Goal: Information Seeking & Learning: Compare options

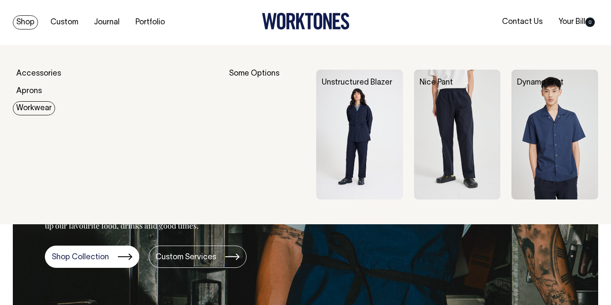
click at [32, 107] on link "Workwear" at bounding box center [34, 108] width 42 height 14
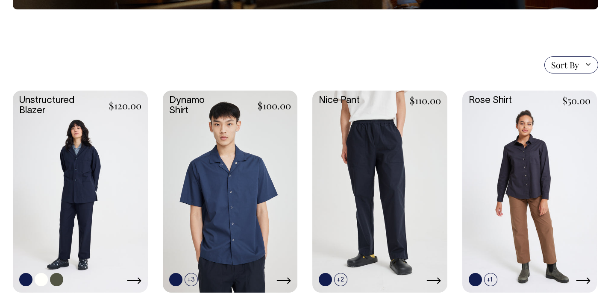
scroll to position [195, 0]
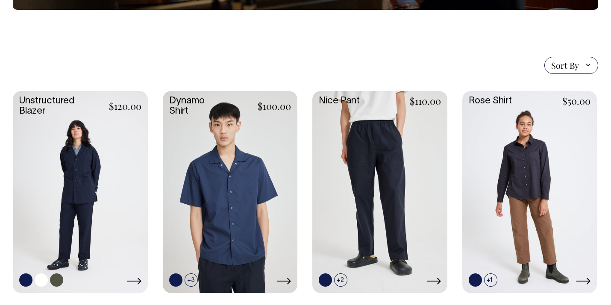
click at [73, 172] on link at bounding box center [80, 191] width 135 height 200
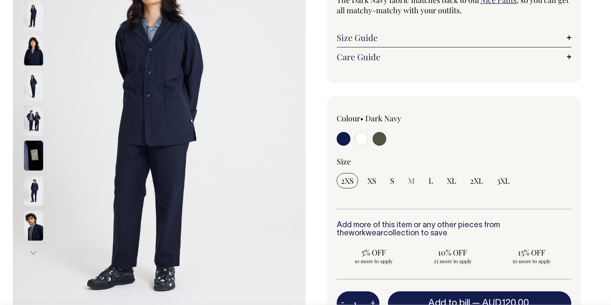
scroll to position [144, 0]
click at [341, 142] on input "radio" at bounding box center [344, 139] width 14 height 14
click at [364, 140] on input "radio" at bounding box center [362, 139] width 14 height 14
radio input "true"
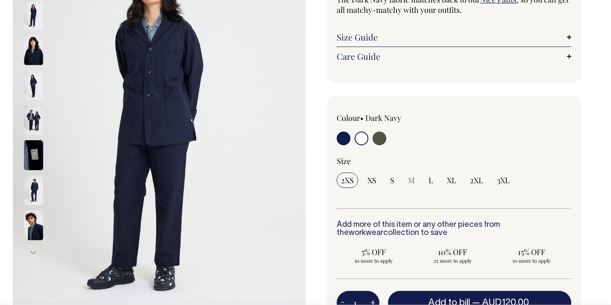
select select "Off-White"
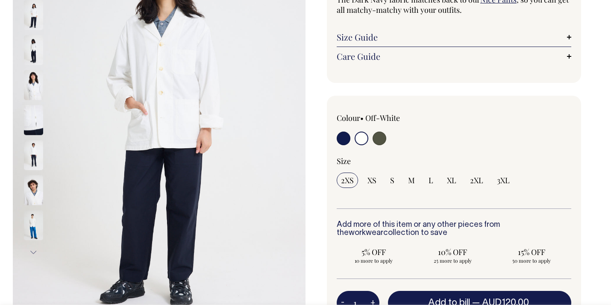
click at [381, 138] on input "radio" at bounding box center [379, 139] width 14 height 14
radio input "true"
select select "Olive"
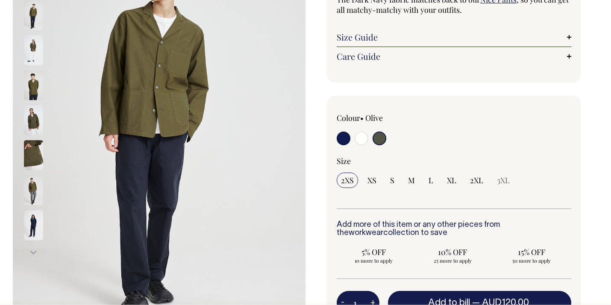
click at [343, 136] on input "radio" at bounding box center [344, 139] width 14 height 14
radio input "true"
select select "Dark Navy"
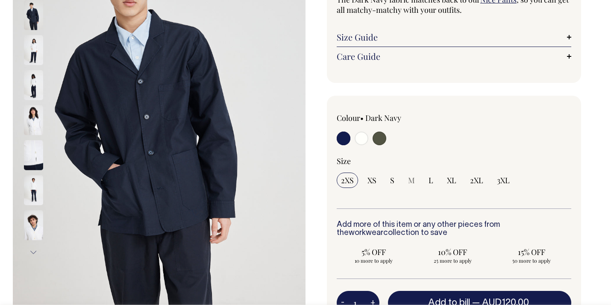
click at [31, 13] on img at bounding box center [33, 15] width 19 height 30
click at [31, 48] on img at bounding box center [33, 50] width 19 height 30
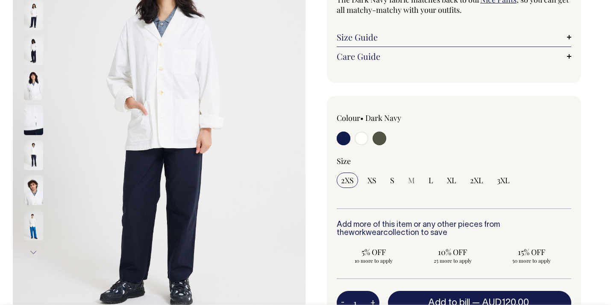
click at [31, 48] on img at bounding box center [33, 50] width 19 height 30
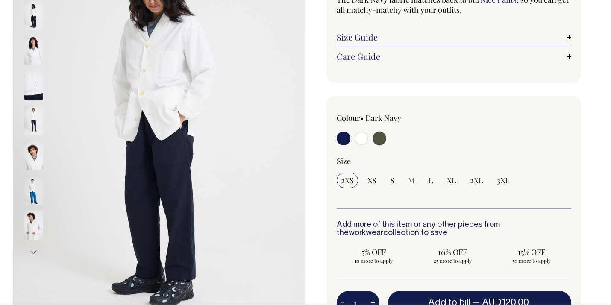
click at [31, 48] on img at bounding box center [33, 50] width 19 height 30
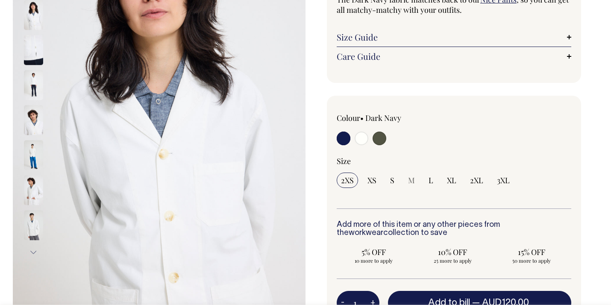
click at [32, 90] on img at bounding box center [33, 85] width 19 height 30
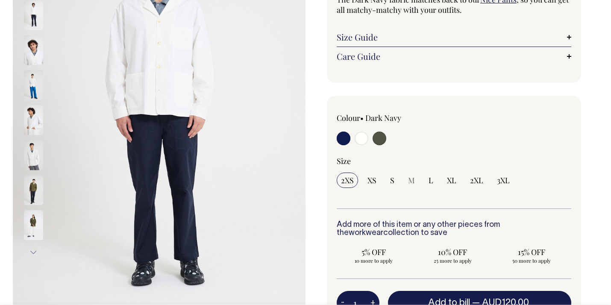
click at [32, 87] on img at bounding box center [33, 85] width 19 height 30
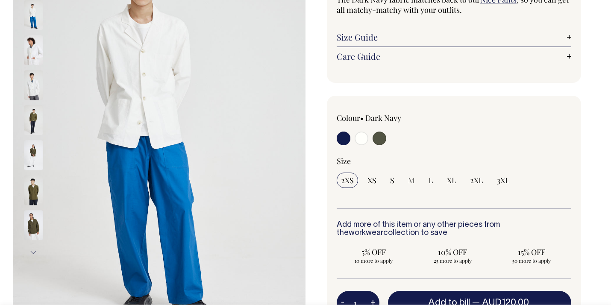
click at [34, 118] on img at bounding box center [33, 121] width 19 height 30
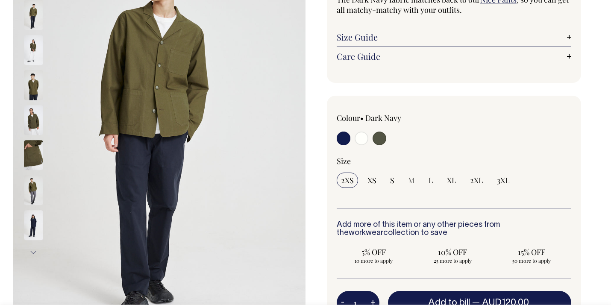
click at [35, 118] on img at bounding box center [33, 121] width 19 height 30
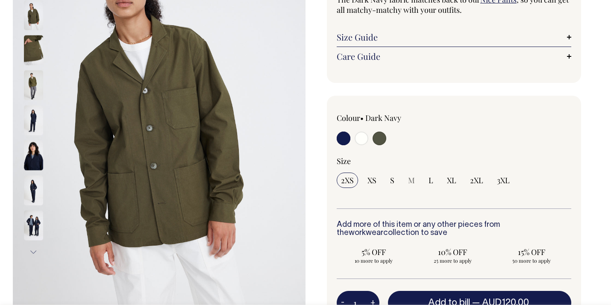
click at [35, 118] on img at bounding box center [33, 120] width 19 height 30
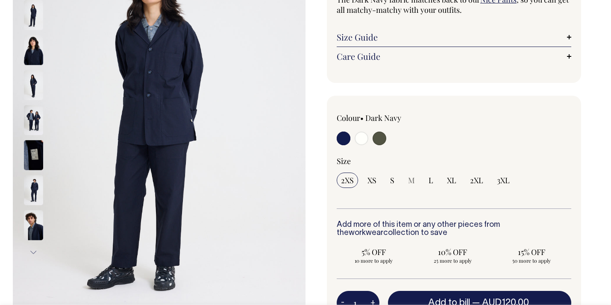
click at [32, 147] on img at bounding box center [33, 156] width 19 height 30
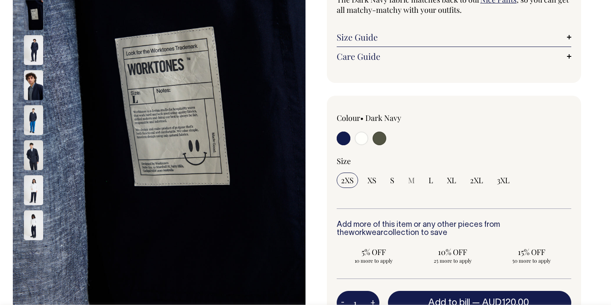
click at [33, 128] on img at bounding box center [33, 121] width 19 height 30
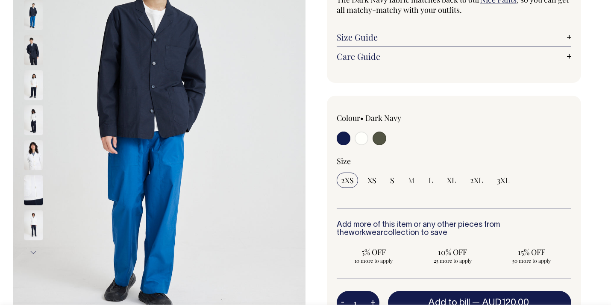
click at [33, 120] on img at bounding box center [33, 121] width 19 height 30
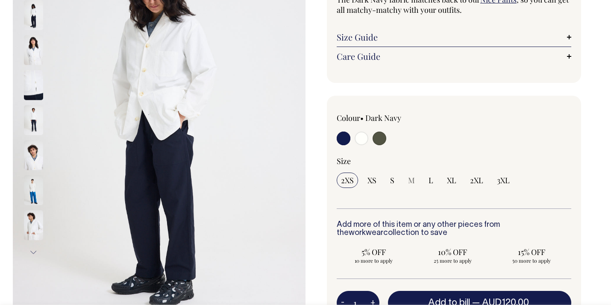
click at [33, 120] on img at bounding box center [33, 121] width 19 height 30
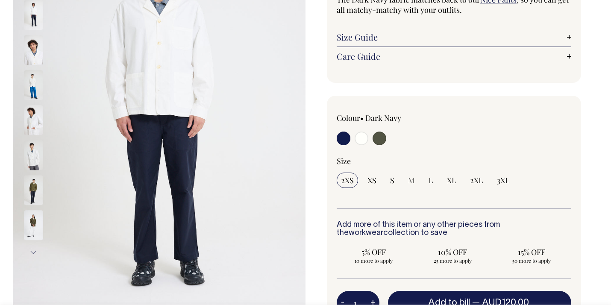
click at [33, 120] on img at bounding box center [33, 121] width 19 height 30
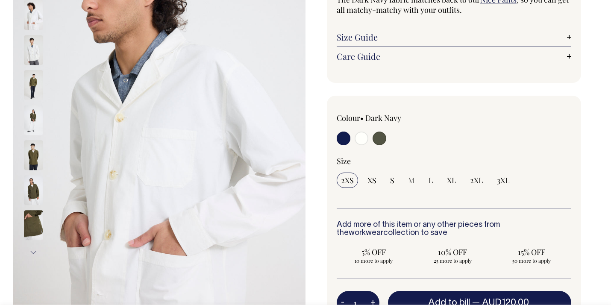
click at [33, 120] on img at bounding box center [33, 121] width 19 height 30
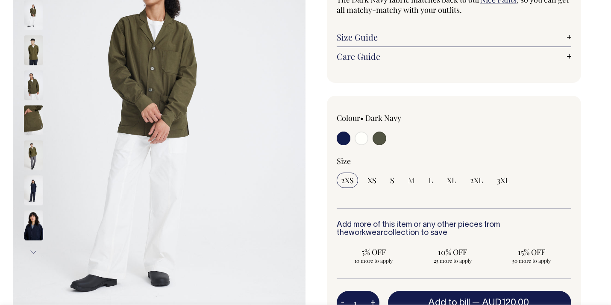
click at [33, 120] on img at bounding box center [33, 120] width 19 height 30
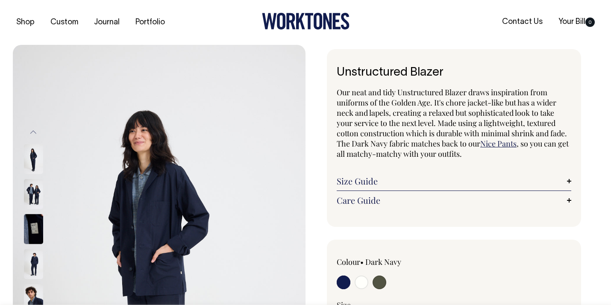
click at [171, 199] on img at bounding box center [159, 264] width 293 height 439
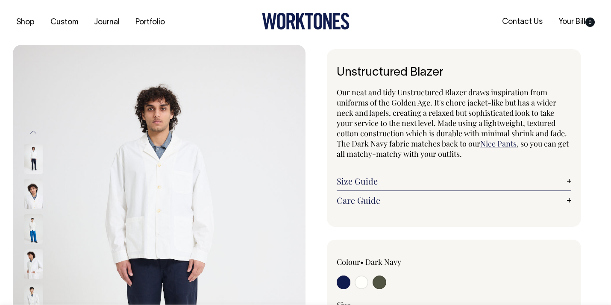
click at [175, 183] on img at bounding box center [159, 264] width 293 height 439
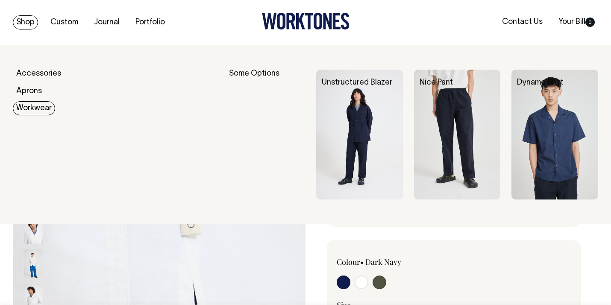
click at [37, 107] on link "Workwear" at bounding box center [34, 108] width 42 height 14
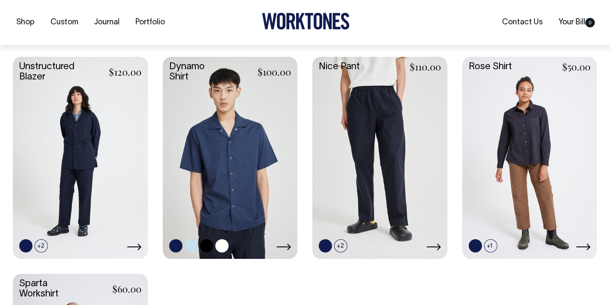
scroll to position [229, 0]
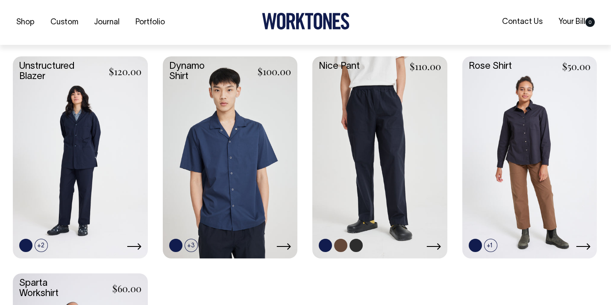
click at [375, 158] on link at bounding box center [379, 156] width 135 height 200
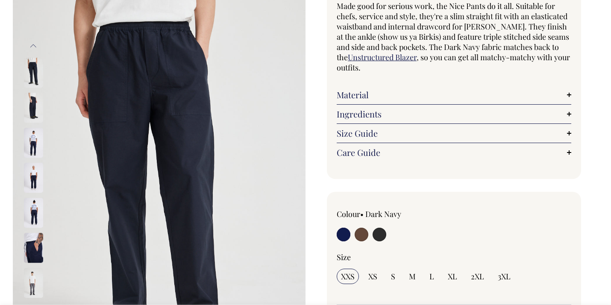
scroll to position [87, 0]
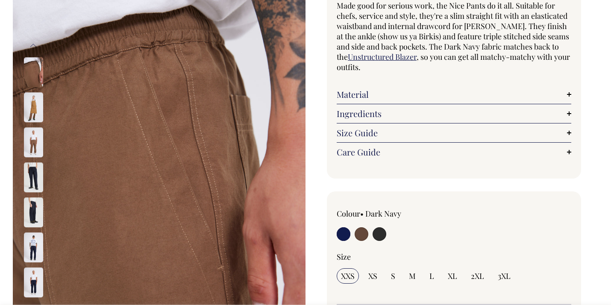
click at [32, 65] on img at bounding box center [33, 73] width 19 height 30
click at [32, 43] on button "Previous" at bounding box center [33, 45] width 13 height 19
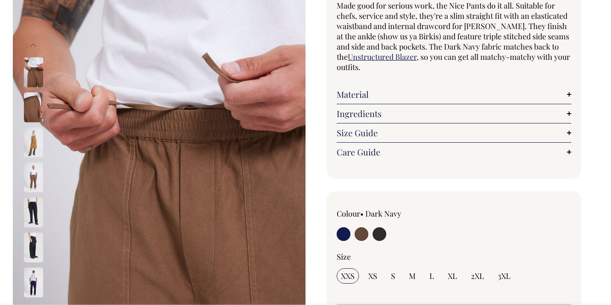
click at [32, 43] on button "Previous" at bounding box center [33, 45] width 13 height 19
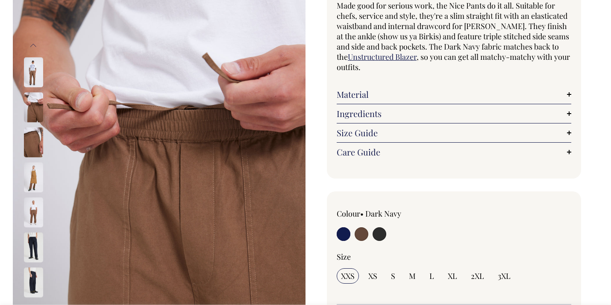
click at [32, 43] on button "Previous" at bounding box center [33, 45] width 13 height 19
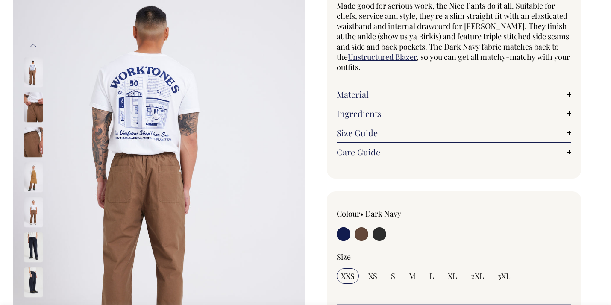
click at [32, 43] on button "Previous" at bounding box center [33, 45] width 13 height 19
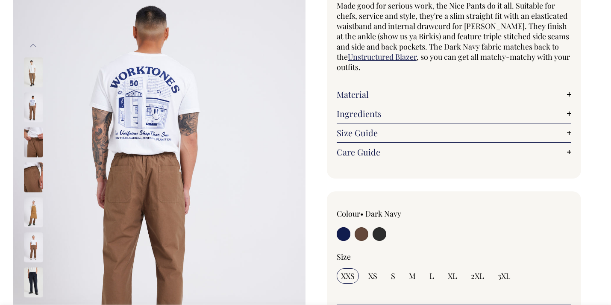
click at [32, 43] on button "Previous" at bounding box center [33, 45] width 13 height 19
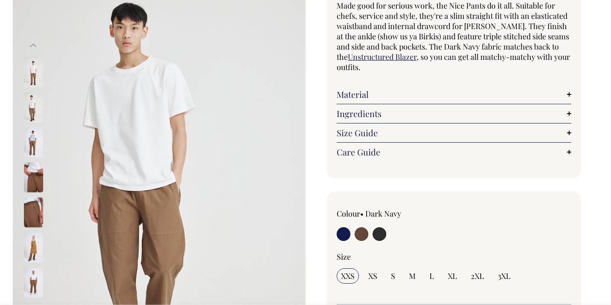
click at [32, 43] on button "Previous" at bounding box center [33, 45] width 13 height 19
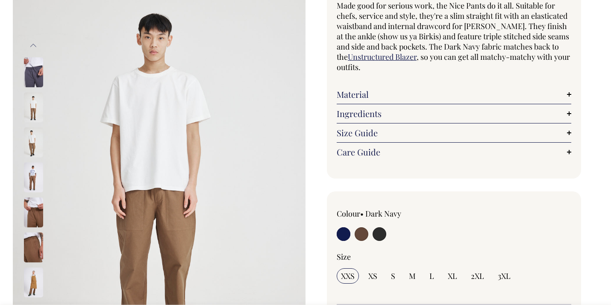
click at [32, 43] on button "Previous" at bounding box center [33, 45] width 13 height 19
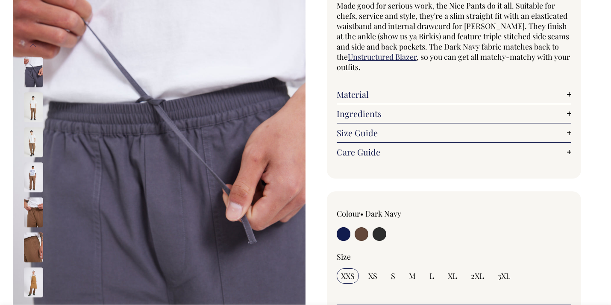
click at [32, 43] on button "Previous" at bounding box center [33, 45] width 13 height 19
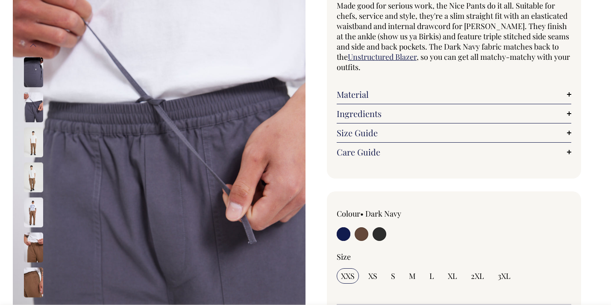
click at [32, 43] on button "Previous" at bounding box center [33, 45] width 13 height 19
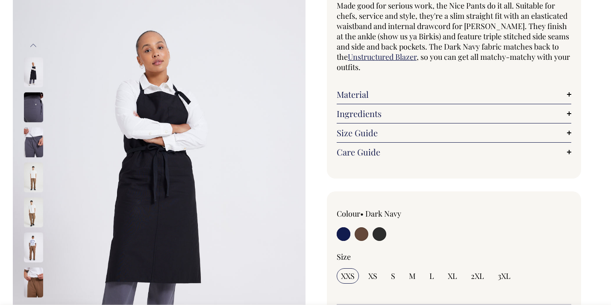
click at [32, 69] on img at bounding box center [33, 73] width 19 height 30
click at [30, 109] on img at bounding box center [33, 108] width 19 height 30
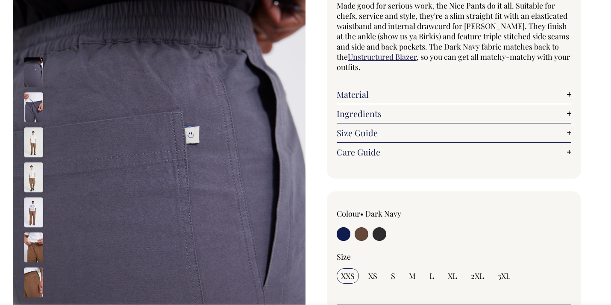
click at [32, 136] on img at bounding box center [33, 143] width 19 height 30
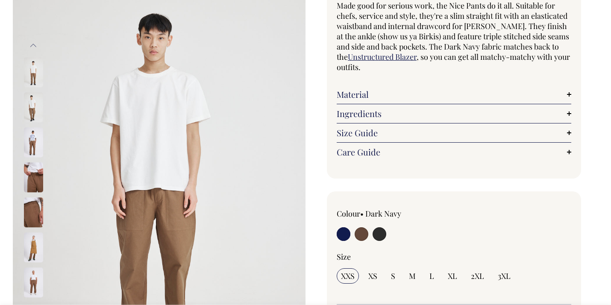
click at [32, 136] on img at bounding box center [33, 143] width 19 height 30
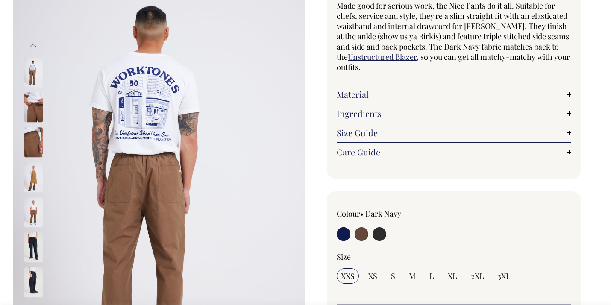
click at [27, 176] on img at bounding box center [33, 178] width 19 height 30
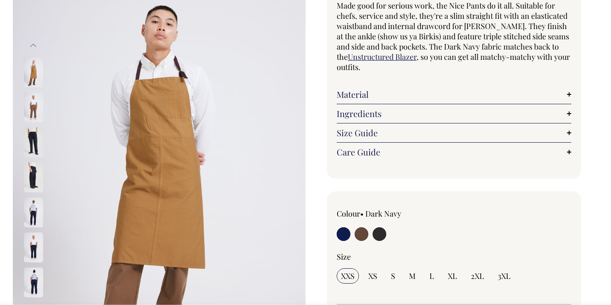
click at [32, 105] on img at bounding box center [33, 108] width 19 height 30
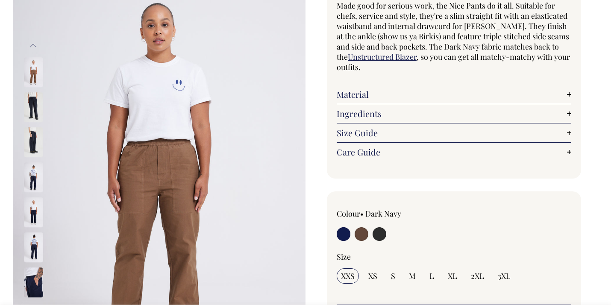
click at [32, 105] on img at bounding box center [33, 108] width 19 height 30
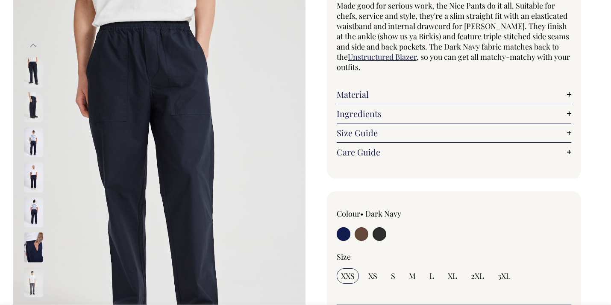
click at [32, 105] on img at bounding box center [33, 108] width 19 height 30
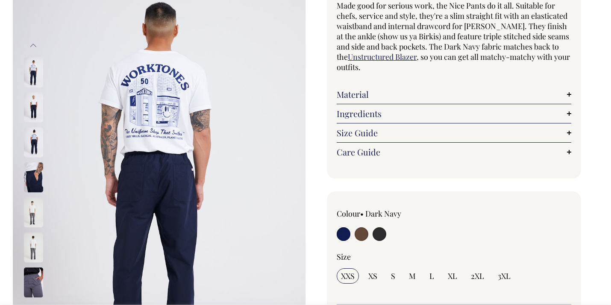
click at [33, 284] on img at bounding box center [33, 283] width 19 height 30
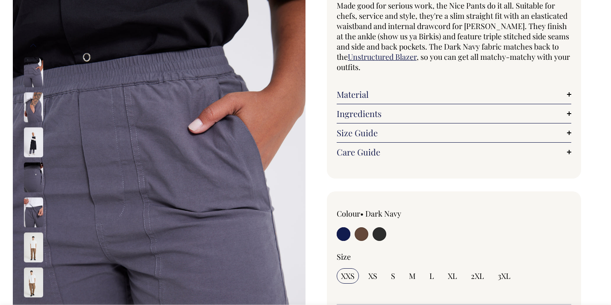
click at [33, 284] on img at bounding box center [33, 283] width 19 height 30
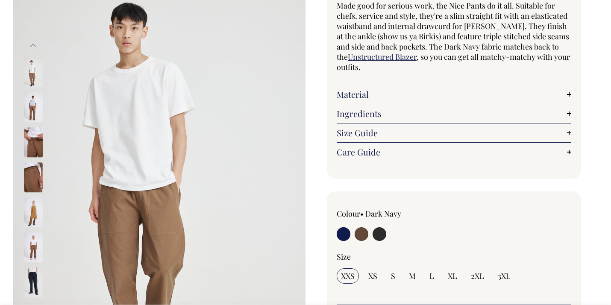
click at [33, 284] on img at bounding box center [33, 283] width 19 height 30
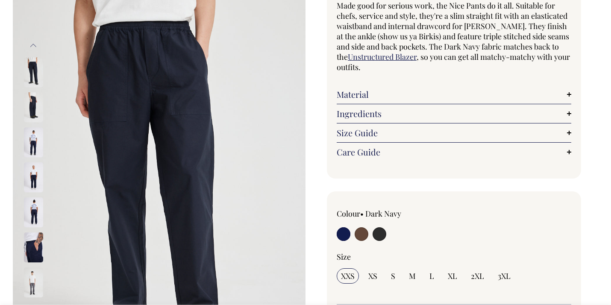
click at [33, 284] on img at bounding box center [33, 283] width 19 height 30
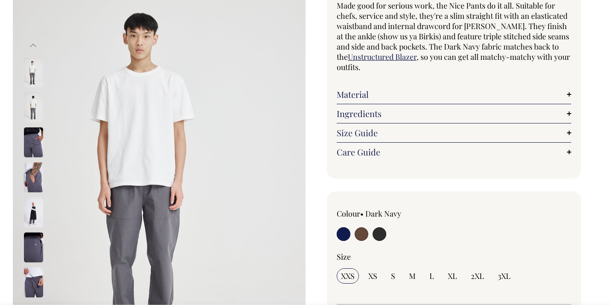
click at [33, 284] on img at bounding box center [33, 283] width 19 height 30
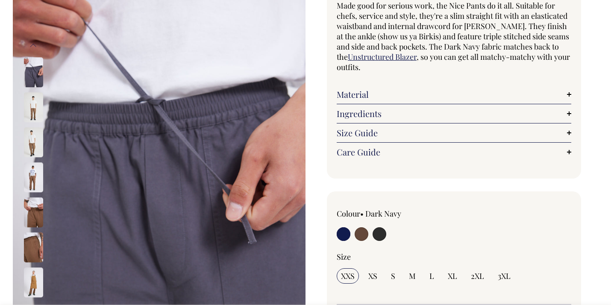
click at [33, 284] on img at bounding box center [33, 283] width 19 height 30
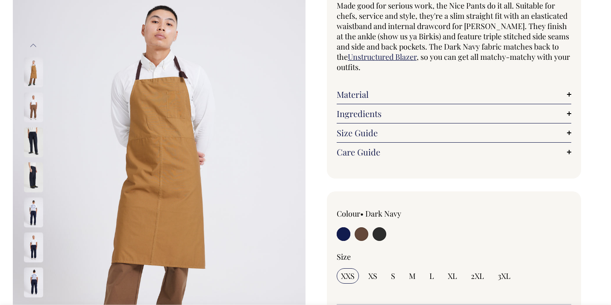
click at [33, 284] on img at bounding box center [33, 283] width 19 height 30
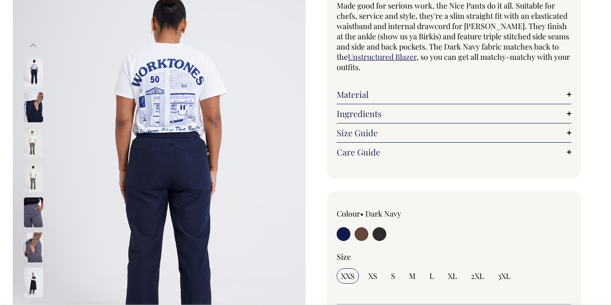
click at [35, 250] on img at bounding box center [33, 248] width 19 height 30
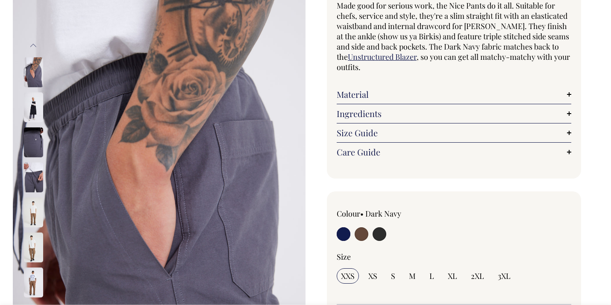
click at [34, 212] on img at bounding box center [33, 213] width 19 height 30
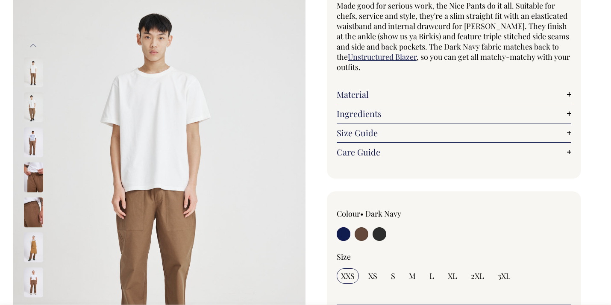
click at [34, 212] on img at bounding box center [33, 213] width 19 height 30
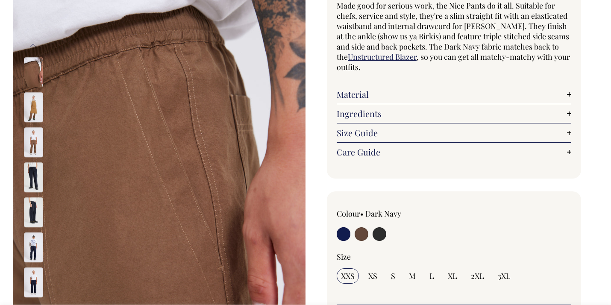
click at [34, 212] on img at bounding box center [33, 213] width 19 height 30
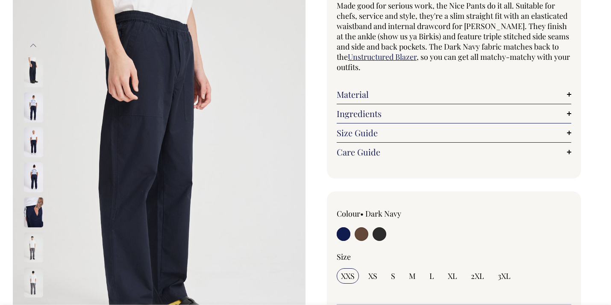
click at [34, 71] on img at bounding box center [33, 73] width 19 height 30
click at [32, 99] on img at bounding box center [33, 108] width 19 height 30
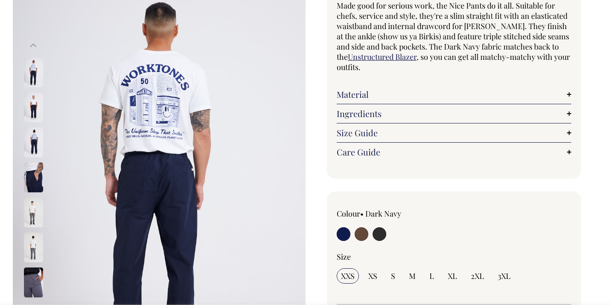
click at [32, 99] on img at bounding box center [33, 108] width 19 height 30
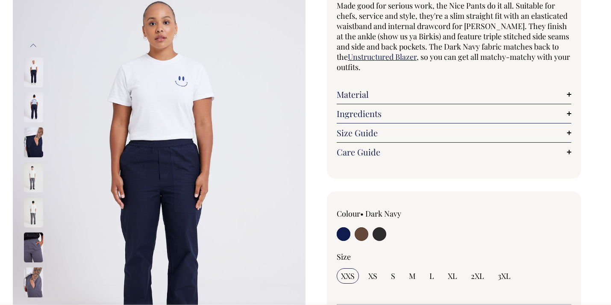
click at [32, 99] on img at bounding box center [33, 108] width 19 height 30
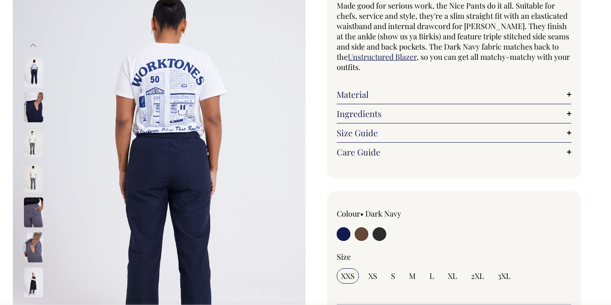
click at [32, 99] on img at bounding box center [33, 108] width 19 height 30
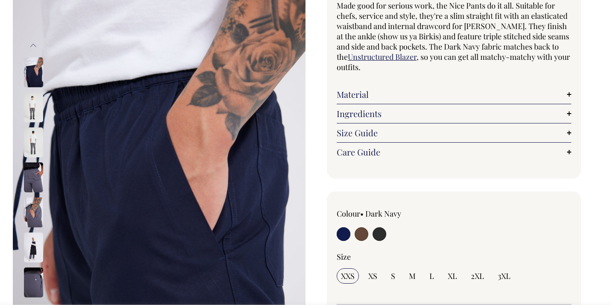
click at [32, 99] on img at bounding box center [33, 108] width 19 height 30
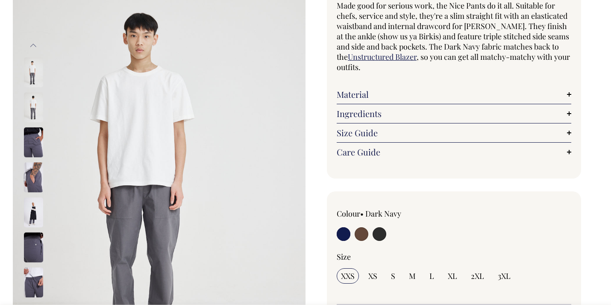
click at [32, 79] on img at bounding box center [33, 73] width 19 height 30
click at [32, 103] on img at bounding box center [33, 108] width 19 height 30
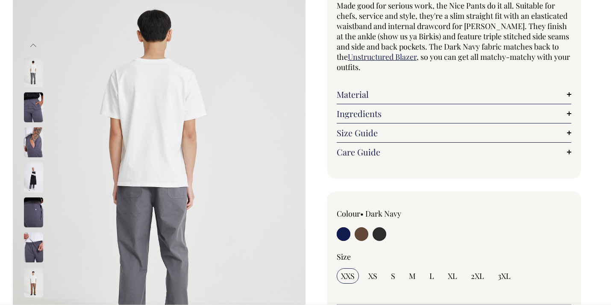
click at [32, 103] on img at bounding box center [33, 108] width 19 height 30
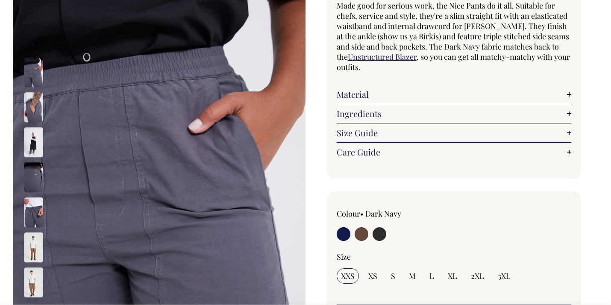
click at [32, 103] on img at bounding box center [33, 108] width 19 height 30
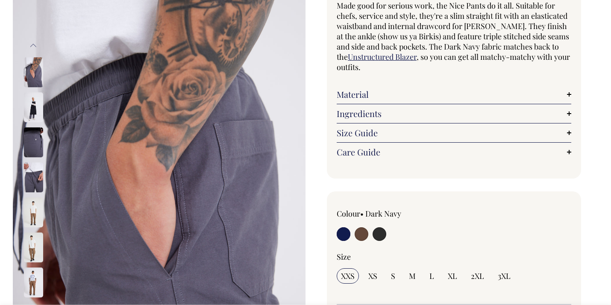
click at [32, 103] on img at bounding box center [33, 108] width 19 height 30
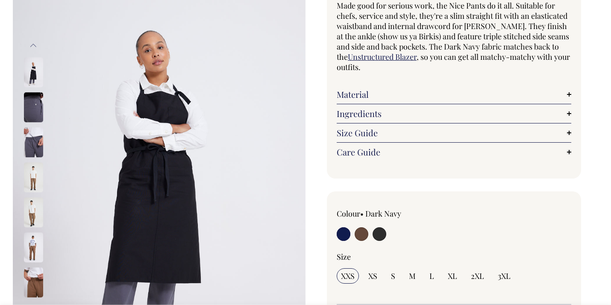
click at [32, 103] on img at bounding box center [33, 108] width 19 height 30
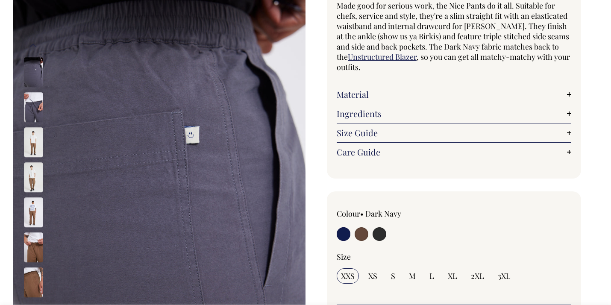
click at [32, 103] on img at bounding box center [33, 108] width 19 height 30
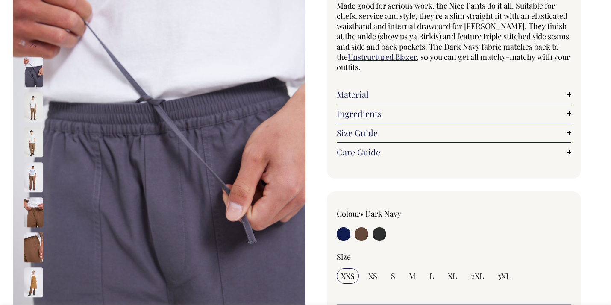
click at [32, 103] on img at bounding box center [33, 108] width 19 height 30
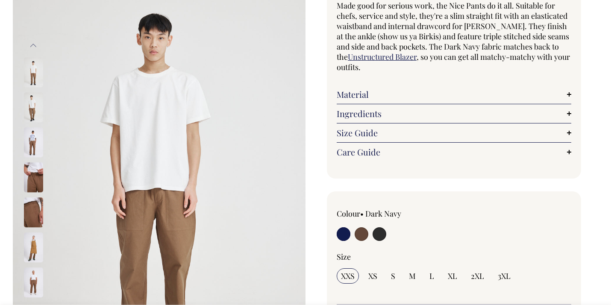
click at [32, 67] on img at bounding box center [33, 73] width 19 height 30
click at [30, 103] on img at bounding box center [33, 108] width 19 height 30
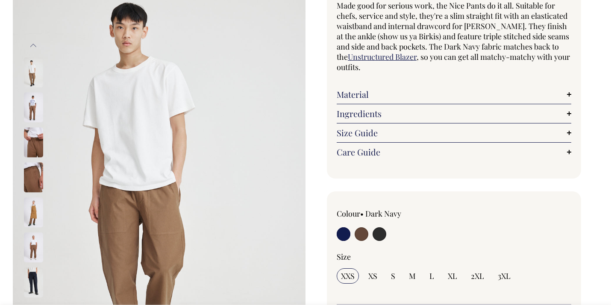
click at [32, 70] on img at bounding box center [33, 73] width 19 height 30
click at [31, 109] on img at bounding box center [33, 108] width 19 height 30
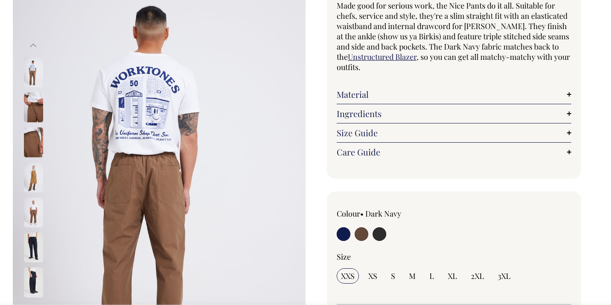
click at [31, 109] on img at bounding box center [33, 108] width 19 height 30
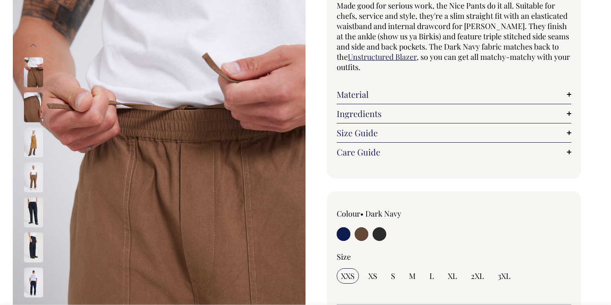
click at [31, 109] on img at bounding box center [33, 108] width 19 height 30
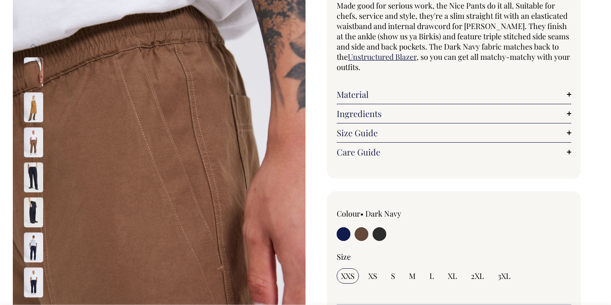
click at [31, 109] on img at bounding box center [33, 108] width 19 height 30
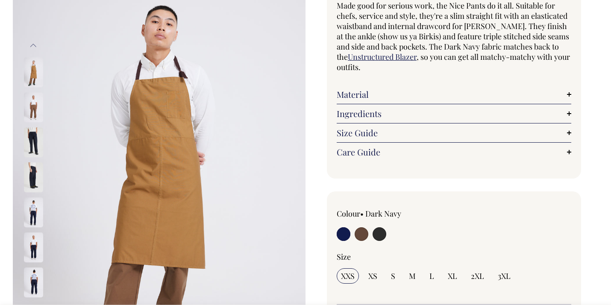
click at [31, 109] on img at bounding box center [33, 108] width 19 height 30
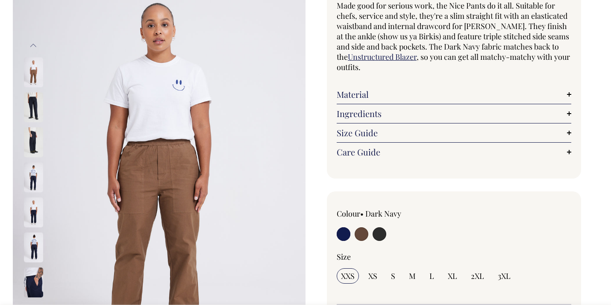
click at [31, 109] on img at bounding box center [33, 108] width 19 height 30
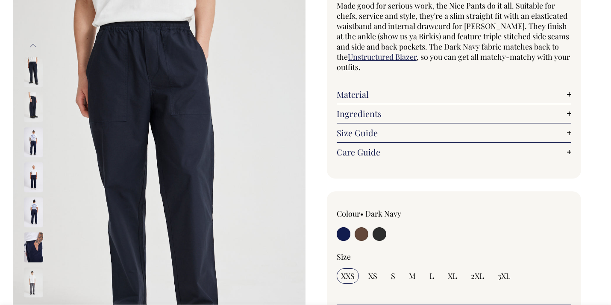
click at [31, 109] on img at bounding box center [33, 108] width 19 height 30
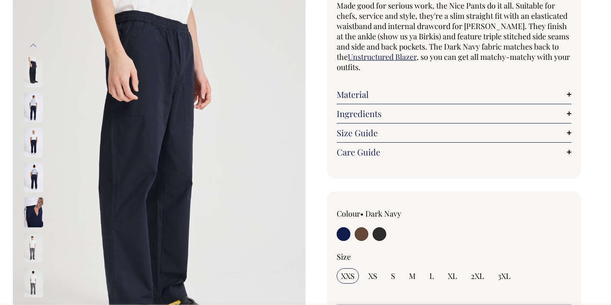
click at [31, 109] on img at bounding box center [33, 108] width 19 height 30
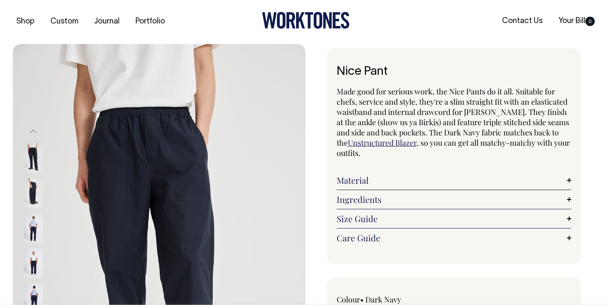
scroll to position [0, 0]
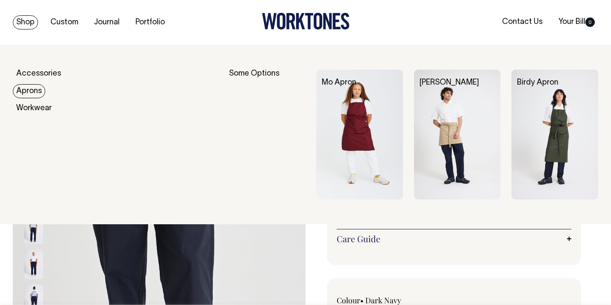
click at [29, 89] on link "Aprons" at bounding box center [29, 91] width 32 height 14
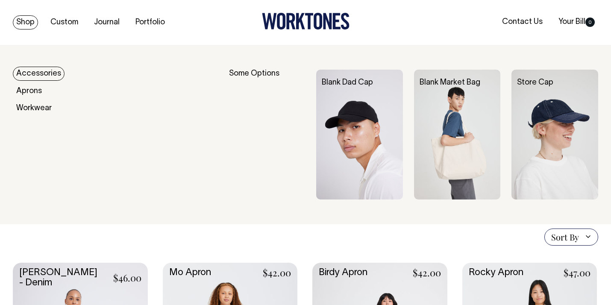
click at [28, 72] on link "Accessories" at bounding box center [39, 74] width 52 height 14
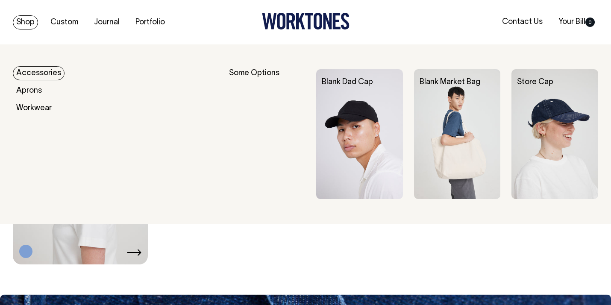
scroll to position [852, 0]
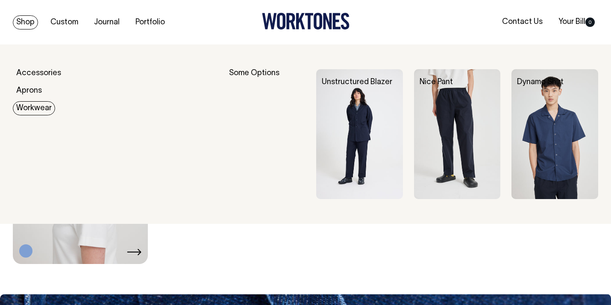
click at [39, 108] on link "Workwear" at bounding box center [34, 108] width 42 height 14
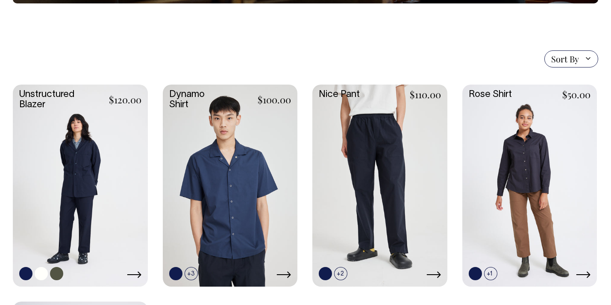
scroll to position [202, 0]
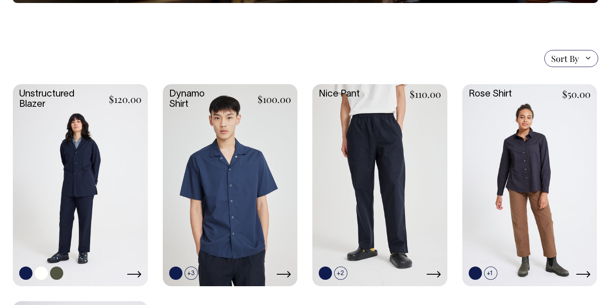
click at [84, 177] on link at bounding box center [80, 184] width 135 height 200
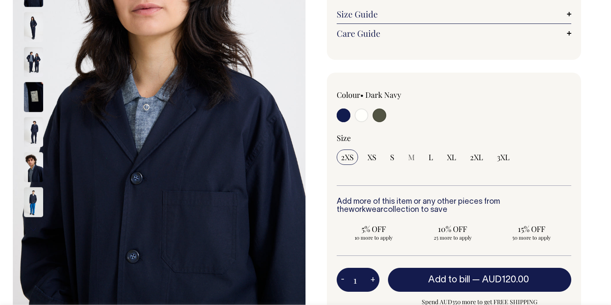
scroll to position [167, 0]
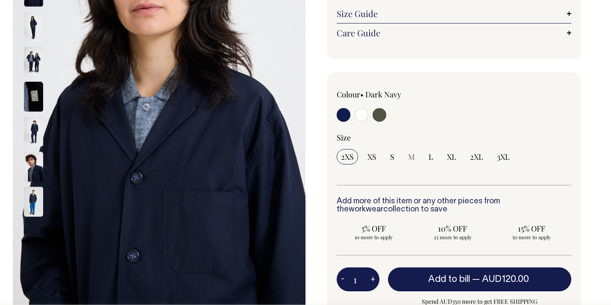
click at [362, 114] on input "radio" at bounding box center [362, 115] width 14 height 14
radio input "true"
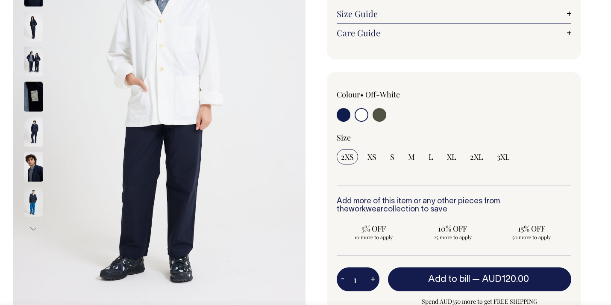
radio input "true"
select select "Off-White"
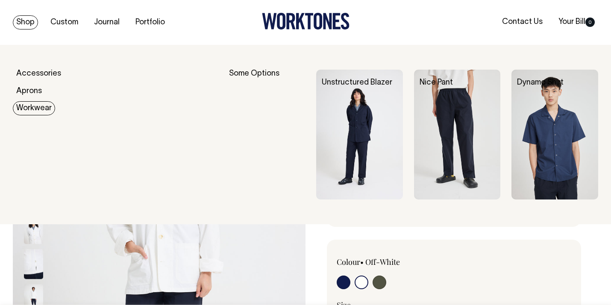
click at [35, 109] on link "Workwear" at bounding box center [34, 108] width 42 height 14
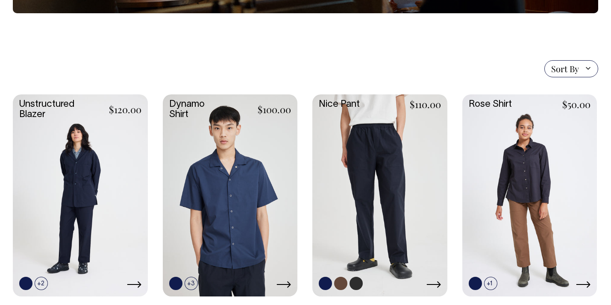
scroll to position [192, 0]
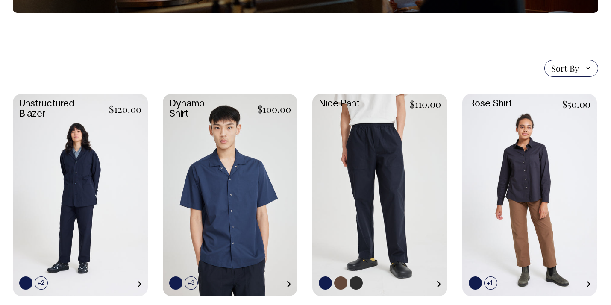
click at [370, 179] on link at bounding box center [379, 194] width 135 height 200
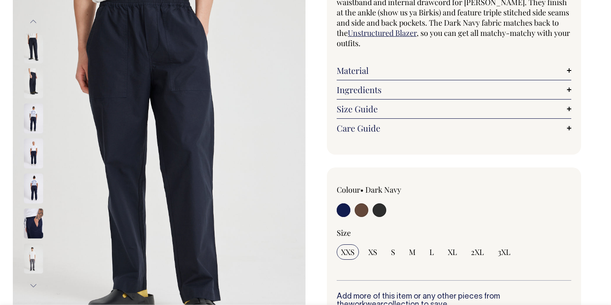
scroll to position [111, 0]
click at [345, 211] on input "radio" at bounding box center [344, 210] width 14 height 14
click at [364, 211] on input "radio" at bounding box center [362, 210] width 14 height 14
radio input "true"
radio input "false"
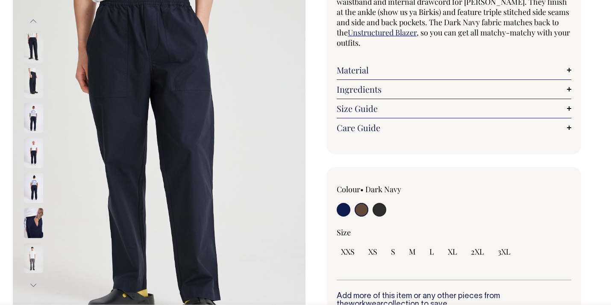
select select "Chocolate"
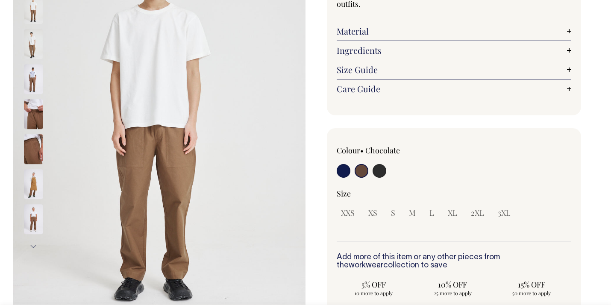
scroll to position [150, 0]
click at [380, 171] on input "radio" at bounding box center [379, 171] width 14 height 14
radio input "true"
select select "Charcoal"
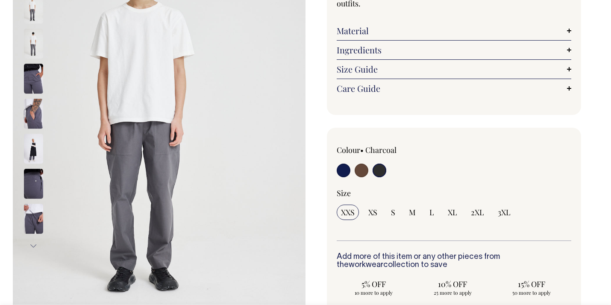
click at [362, 170] on input "radio" at bounding box center [362, 171] width 14 height 14
radio input "true"
radio input "false"
select select "Chocolate"
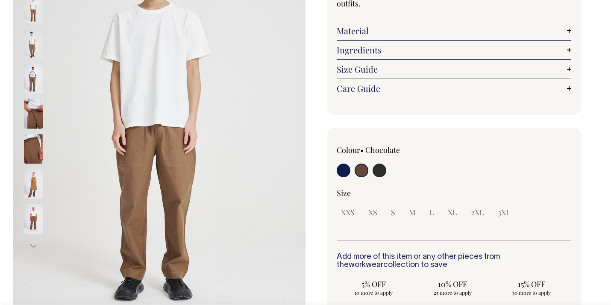
click at [348, 167] on input "radio" at bounding box center [344, 171] width 14 height 14
radio input "true"
select select "Dark Navy"
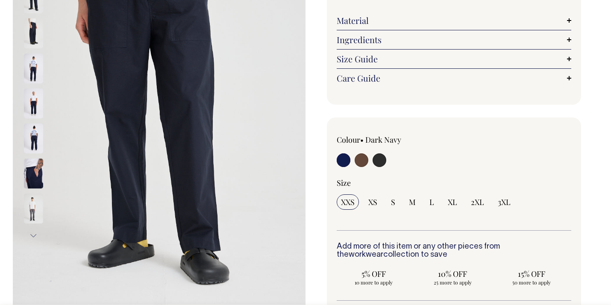
scroll to position [161, 0]
click at [362, 163] on input "radio" at bounding box center [362, 160] width 14 height 14
radio input "true"
radio input "false"
select select "Chocolate"
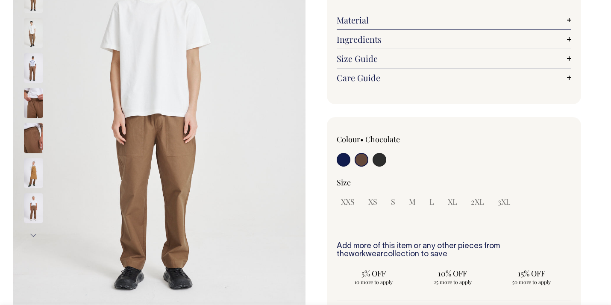
click at [343, 162] on input "radio" at bounding box center [344, 160] width 14 height 14
radio input "true"
select select "Dark Navy"
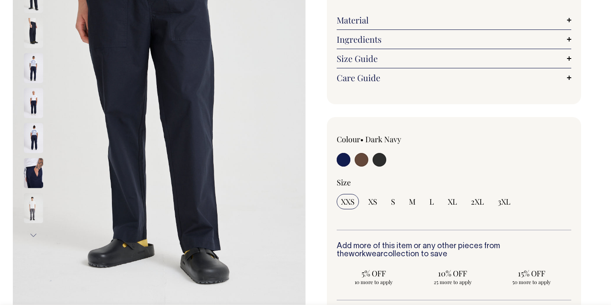
click at [362, 159] on input "radio" at bounding box center [362, 160] width 14 height 14
radio input "true"
radio input "false"
select select "Chocolate"
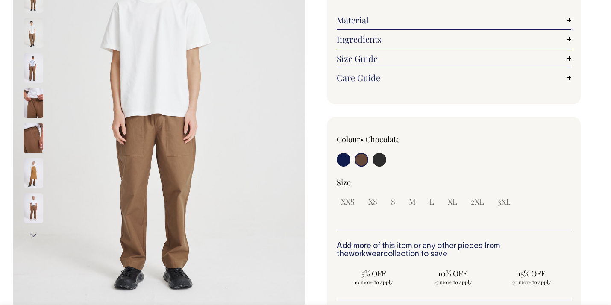
click at [380, 159] on input "radio" at bounding box center [379, 160] width 14 height 14
radio input "true"
select select "Charcoal"
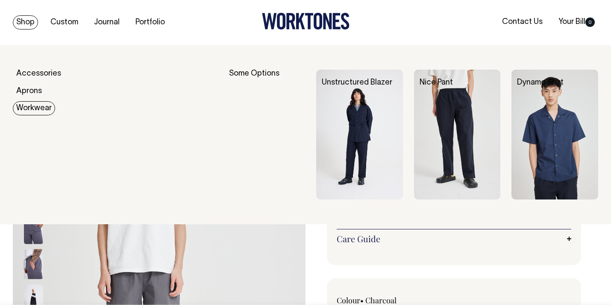
click at [32, 107] on link "Workwear" at bounding box center [34, 108] width 42 height 14
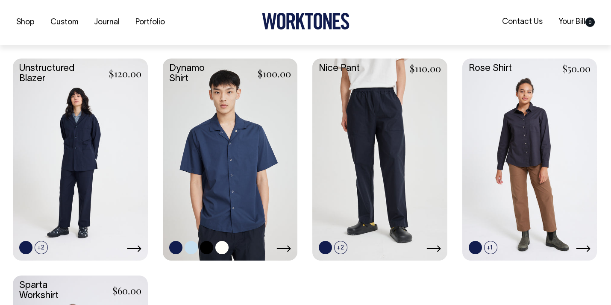
scroll to position [228, 0]
click at [227, 177] on link at bounding box center [230, 158] width 135 height 200
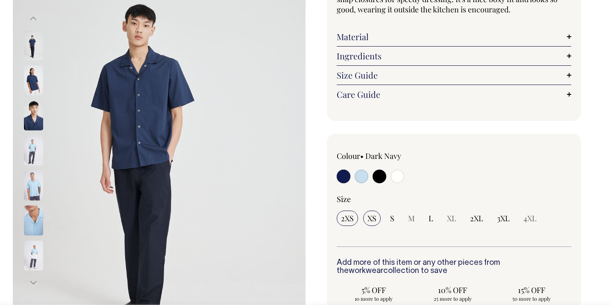
scroll to position [114, 0]
click at [32, 80] on img at bounding box center [33, 80] width 19 height 30
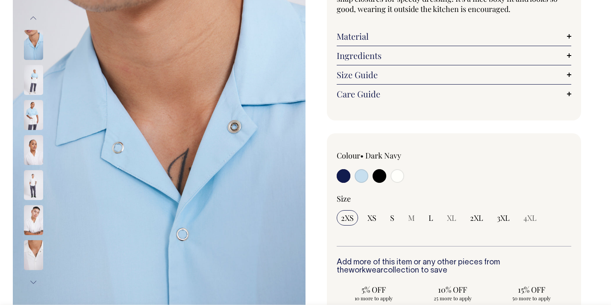
click at [31, 153] on img at bounding box center [33, 150] width 19 height 30
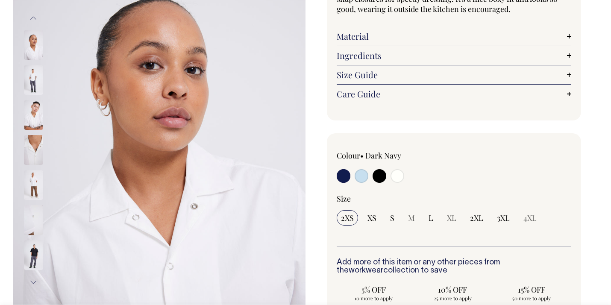
click at [35, 179] on img at bounding box center [33, 185] width 19 height 30
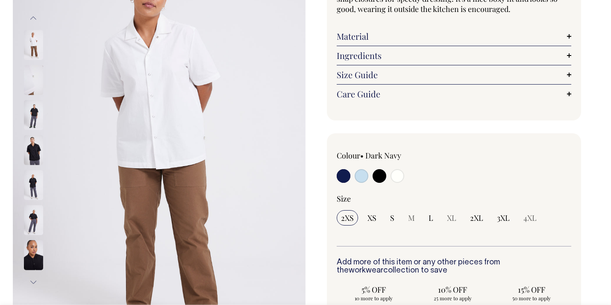
click at [35, 179] on img at bounding box center [33, 185] width 19 height 30
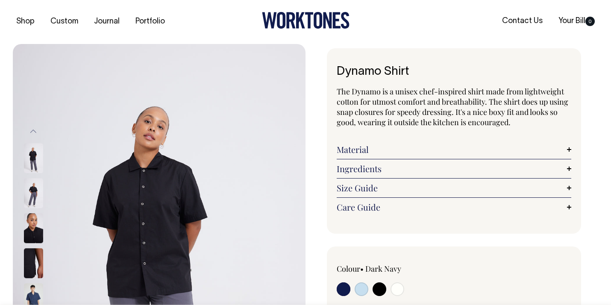
scroll to position [0, 0]
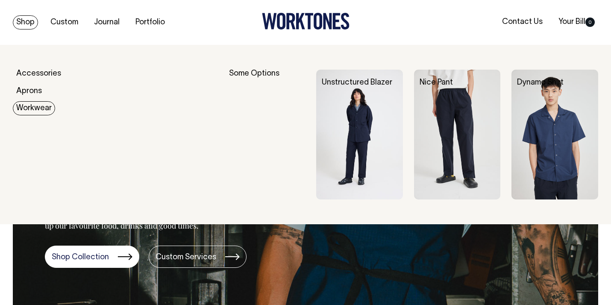
click at [35, 108] on link "Workwear" at bounding box center [34, 108] width 42 height 14
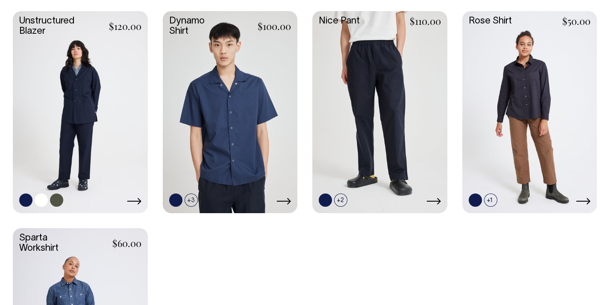
scroll to position [274, 0]
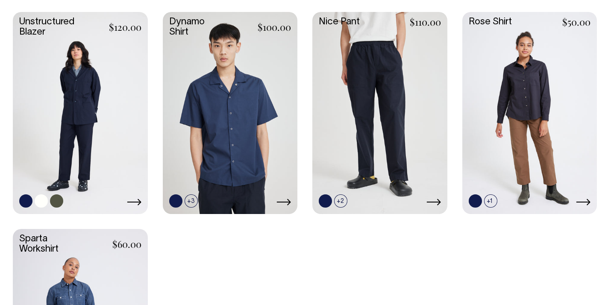
click at [84, 133] on link at bounding box center [80, 112] width 135 height 200
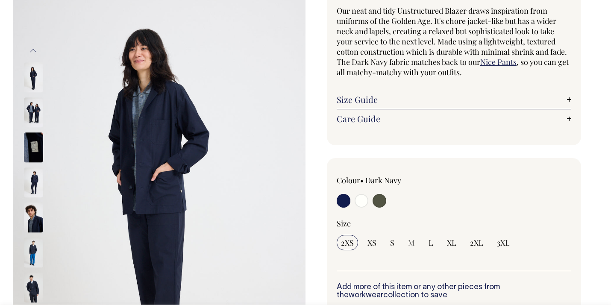
scroll to position [82, 0]
click at [32, 71] on img at bounding box center [33, 77] width 19 height 30
click at [34, 48] on button "Previous" at bounding box center [33, 50] width 13 height 19
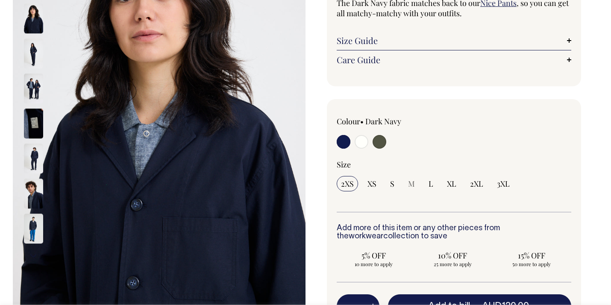
scroll to position [139, 0]
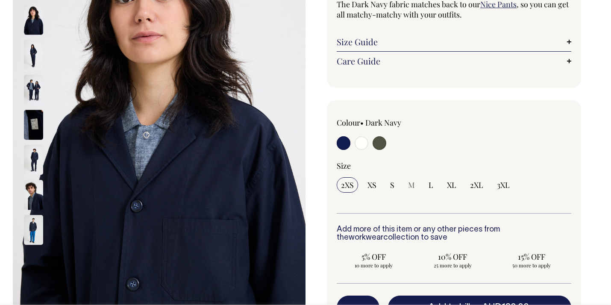
click at [32, 56] on img at bounding box center [33, 55] width 19 height 30
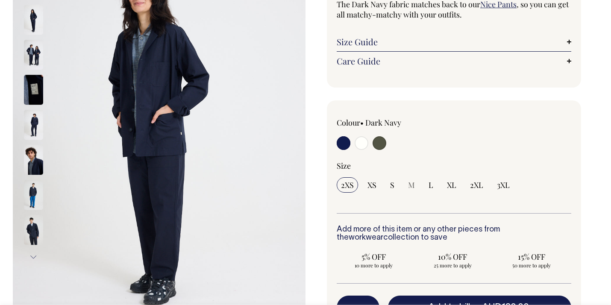
click at [29, 83] on img at bounding box center [33, 90] width 19 height 30
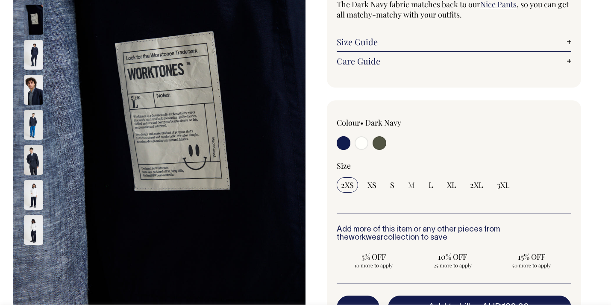
click at [33, 56] on img at bounding box center [33, 55] width 19 height 30
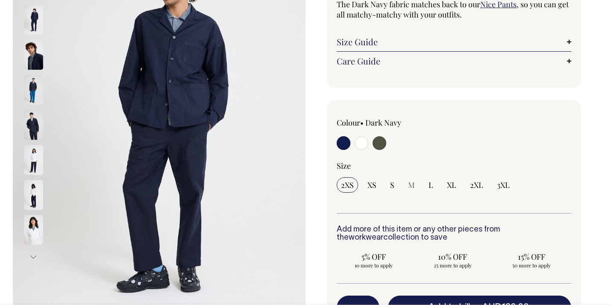
click at [32, 86] on img at bounding box center [33, 90] width 19 height 30
